Goal: Transaction & Acquisition: Purchase product/service

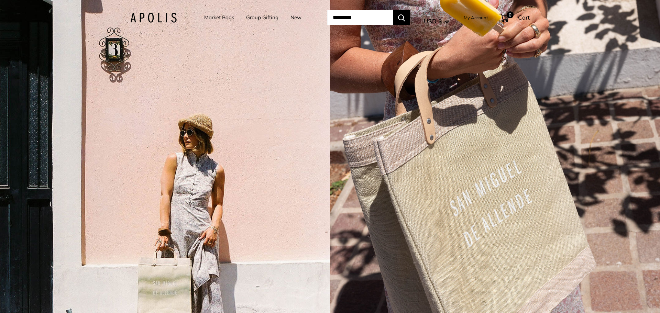
click at [213, 15] on link "Market Bags" at bounding box center [219, 18] width 30 height 10
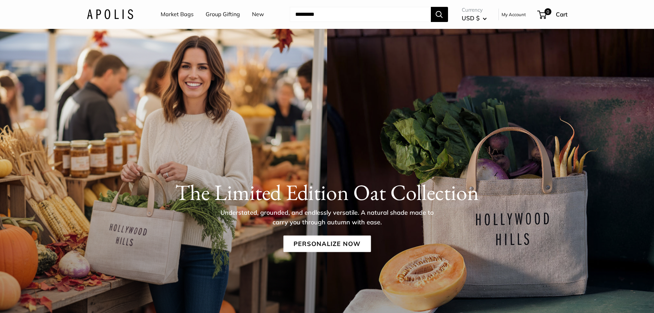
click at [180, 17] on link "Market Bags" at bounding box center [177, 14] width 33 height 10
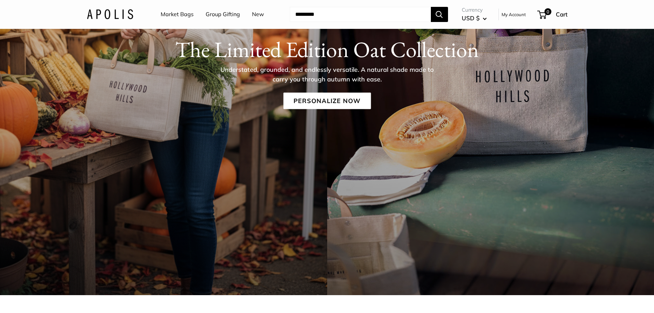
scroll to position [34, 0]
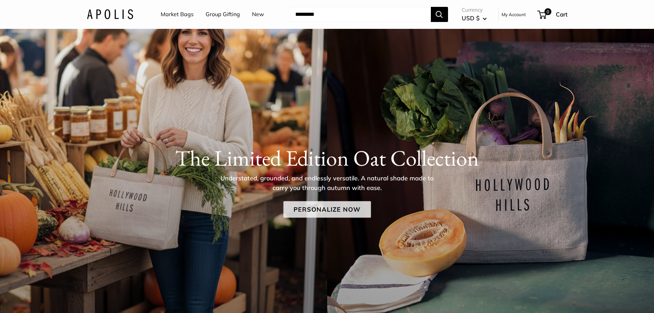
click at [352, 212] on link "Personalize Now" at bounding box center [327, 209] width 88 height 16
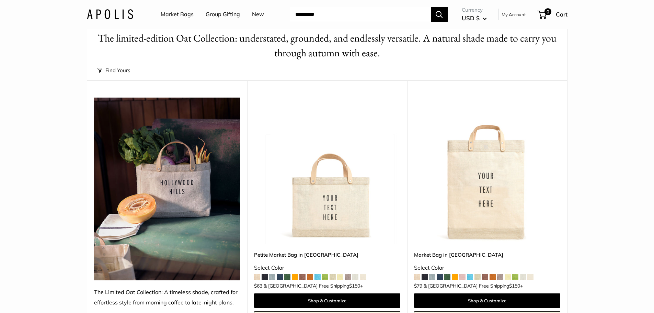
scroll to position [34, 0]
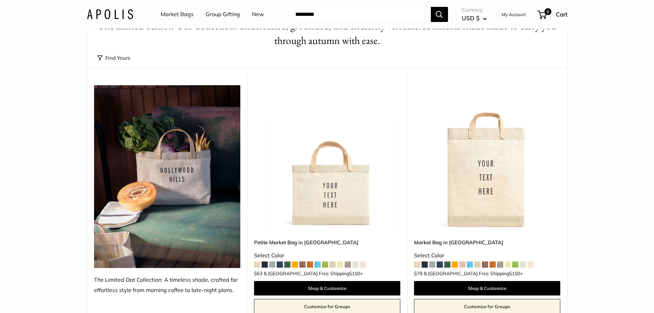
click at [446, 266] on span at bounding box center [447, 264] width 6 height 6
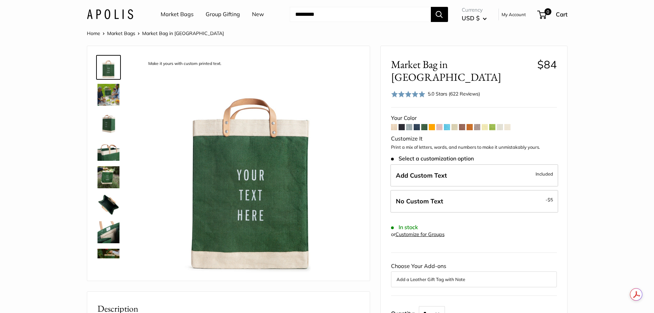
click at [110, 100] on img at bounding box center [109, 95] width 22 height 22
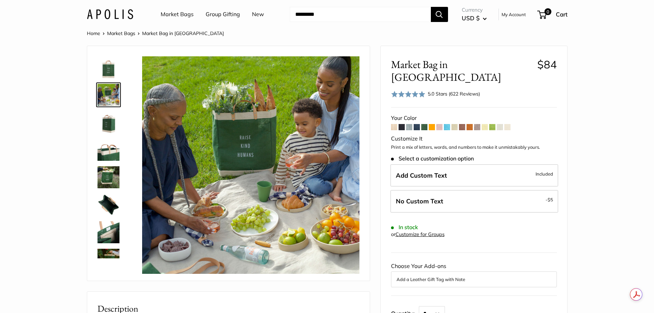
click at [110, 128] on img at bounding box center [109, 122] width 22 height 22
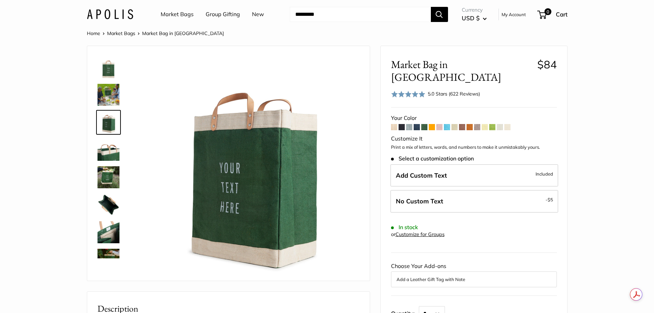
click at [105, 162] on link at bounding box center [108, 149] width 25 height 25
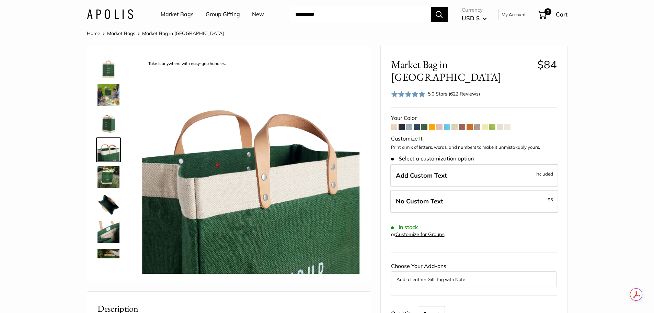
click at [108, 178] on img at bounding box center [109, 177] width 22 height 22
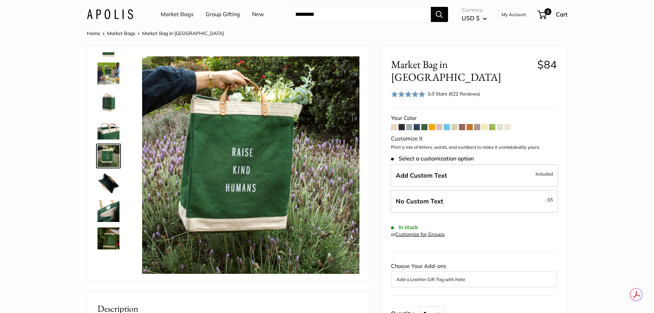
click at [108, 181] on img at bounding box center [109, 183] width 22 height 22
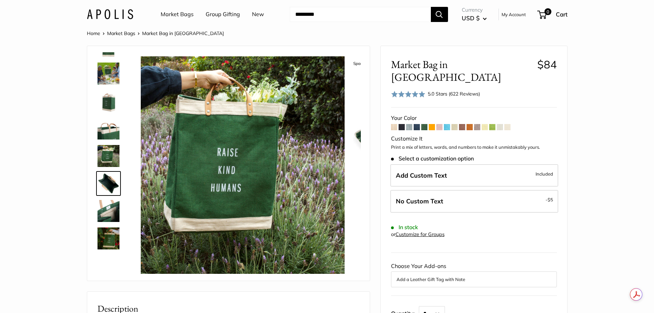
scroll to position [49, 0]
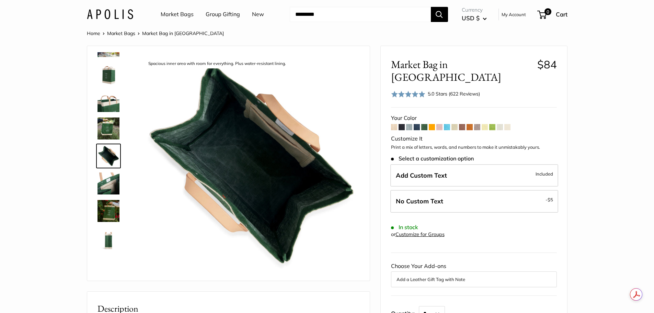
click at [108, 184] on img at bounding box center [109, 183] width 22 height 22
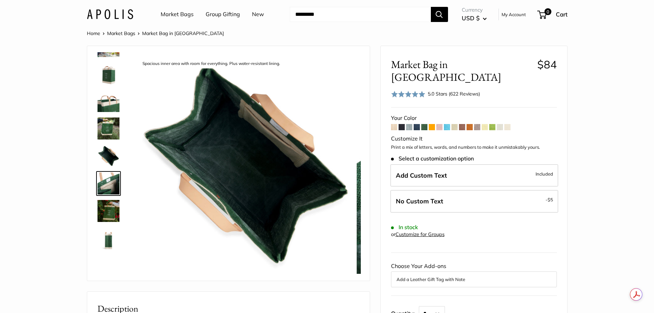
scroll to position [76, 0]
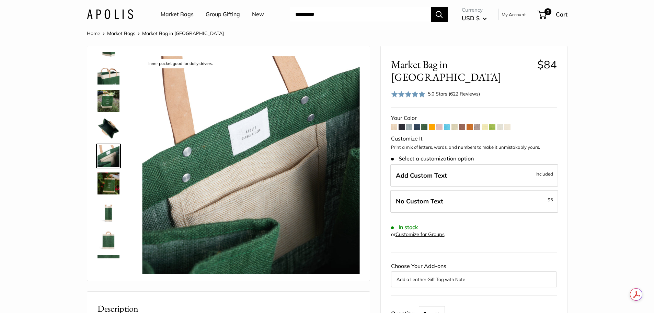
click at [109, 197] on div at bounding box center [111, 155] width 33 height 206
click at [115, 215] on img at bounding box center [109, 211] width 22 height 22
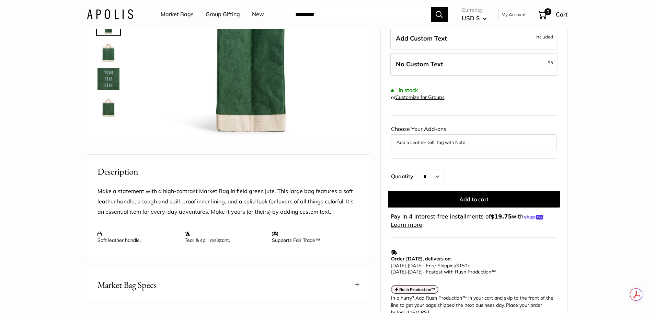
scroll to position [137, 0]
click at [443, 169] on select "* * * * * * * * * *** *** *** *** *** *** *** *** *** *** *** *** *** *** *** *…" at bounding box center [432, 176] width 26 height 15
select select "**"
click at [419, 169] on select "* * * * * * * * * *** *** *** *** *** *** *** *** *** *** *** *** *** *** *** *…" at bounding box center [432, 176] width 26 height 15
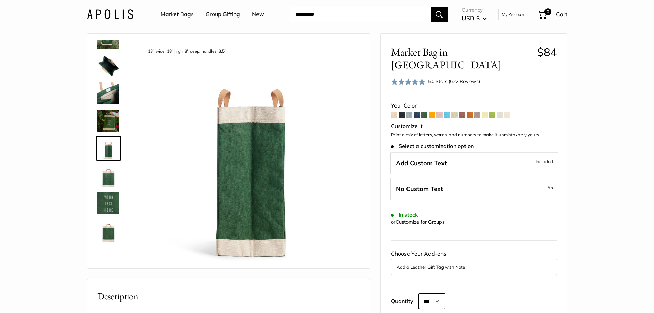
scroll to position [0, 0]
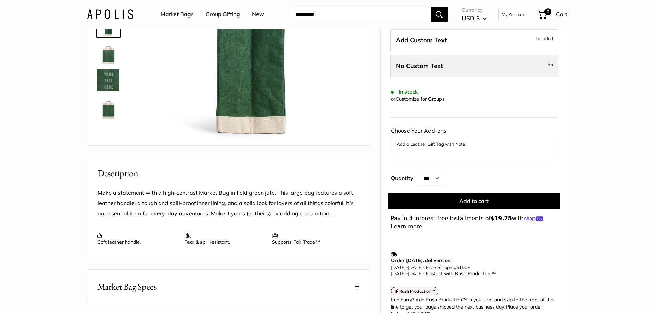
scroll to position [137, 0]
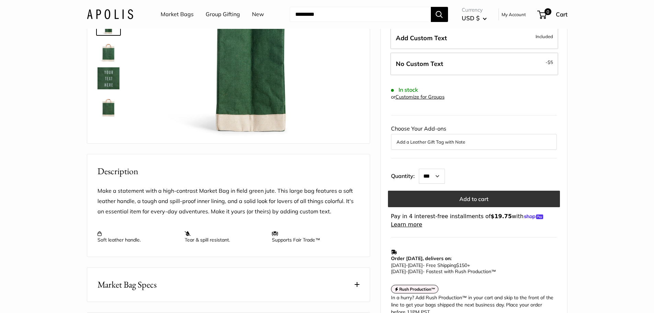
click at [474, 191] on button "Add to cart" at bounding box center [474, 199] width 172 height 16
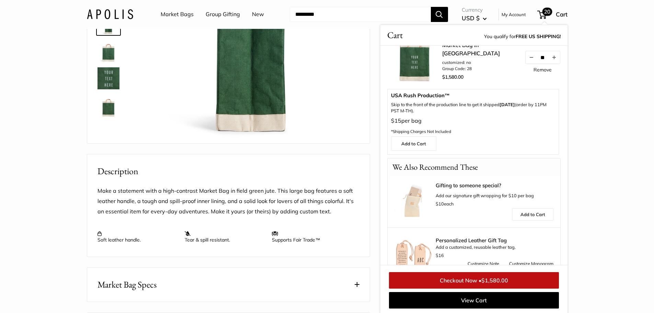
scroll to position [0, 0]
